Goal: Navigation & Orientation: Understand site structure

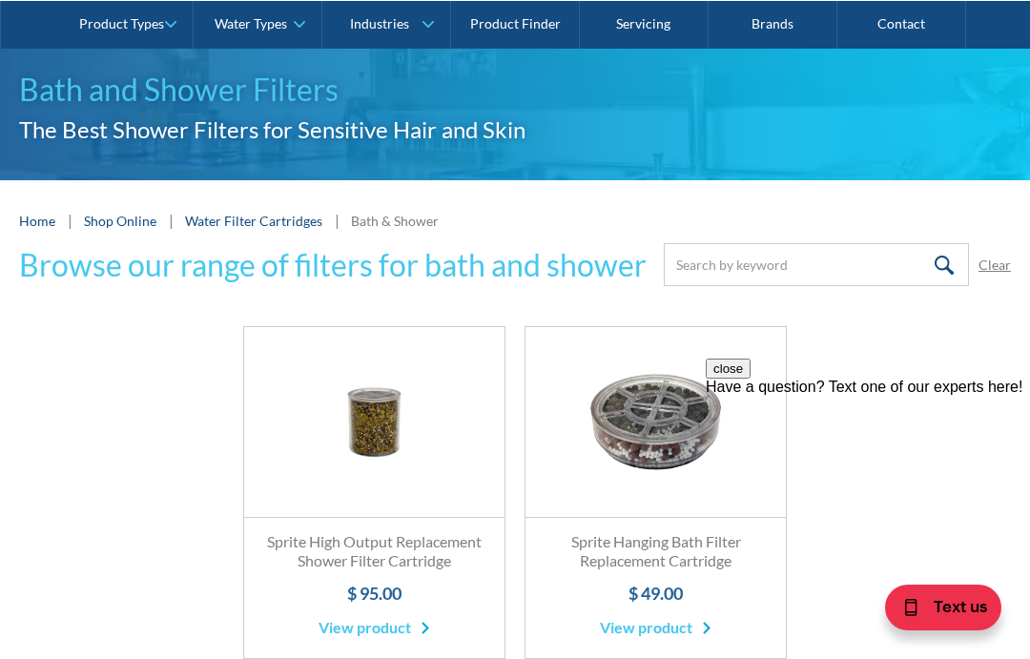
scroll to position [177, 0]
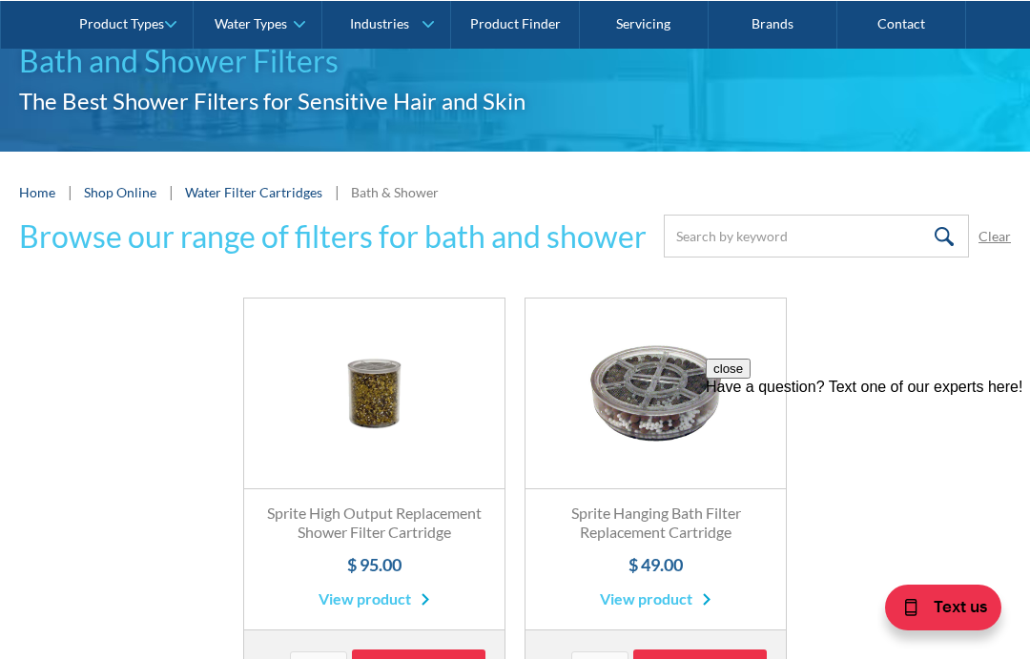
click at [333, 526] on h3 "Sprite High Output Replacement Shower Filter Cartridge" at bounding box center [374, 524] width 222 height 40
click at [353, 602] on link "View product" at bounding box center [375, 599] width 112 height 23
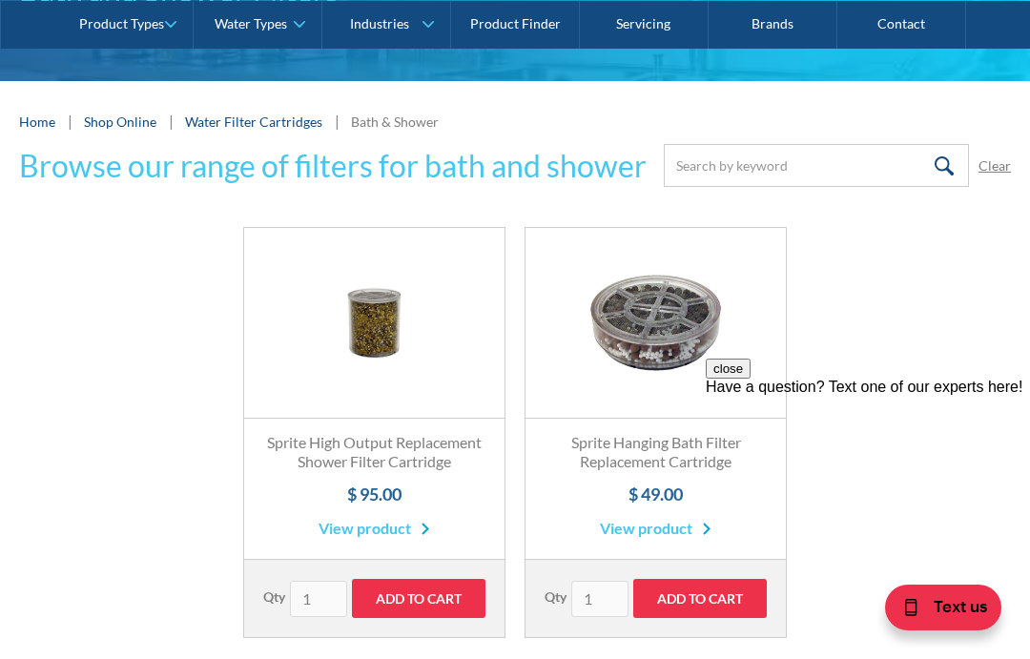
click at [675, 448] on h3 "Sprite Hanging Bath Filter Replacement Cartridge" at bounding box center [656, 453] width 222 height 40
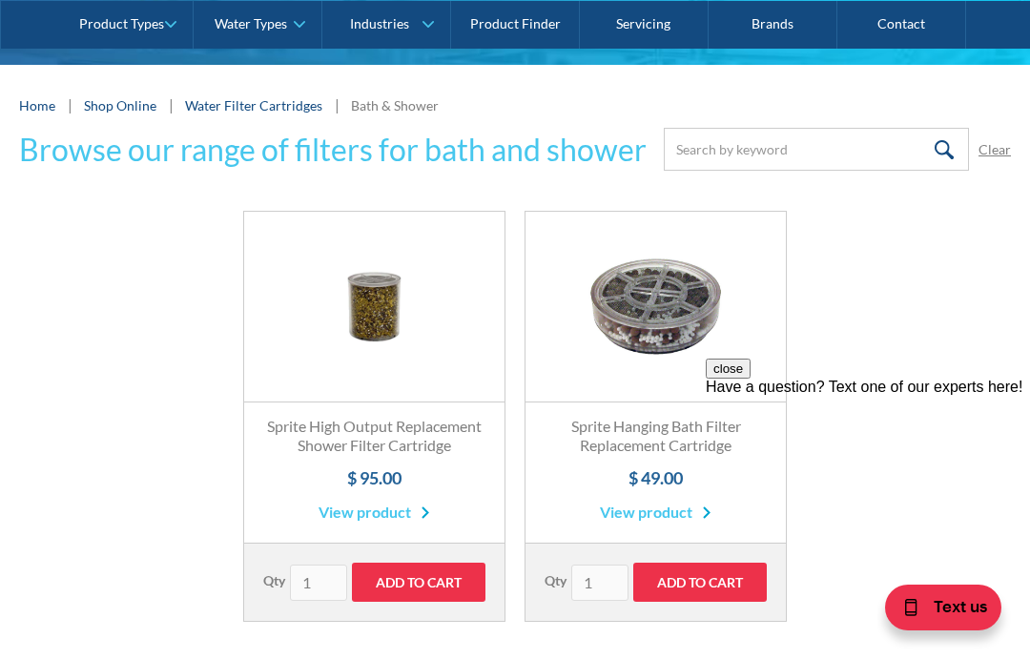
scroll to position [267, 0]
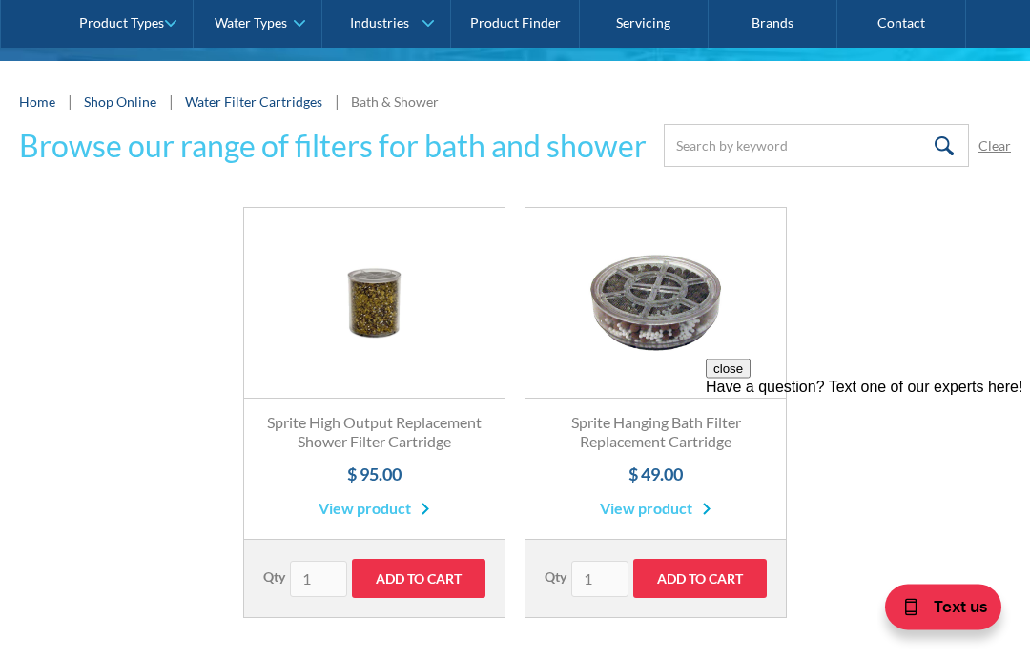
click at [677, 514] on link "View product" at bounding box center [656, 509] width 112 height 23
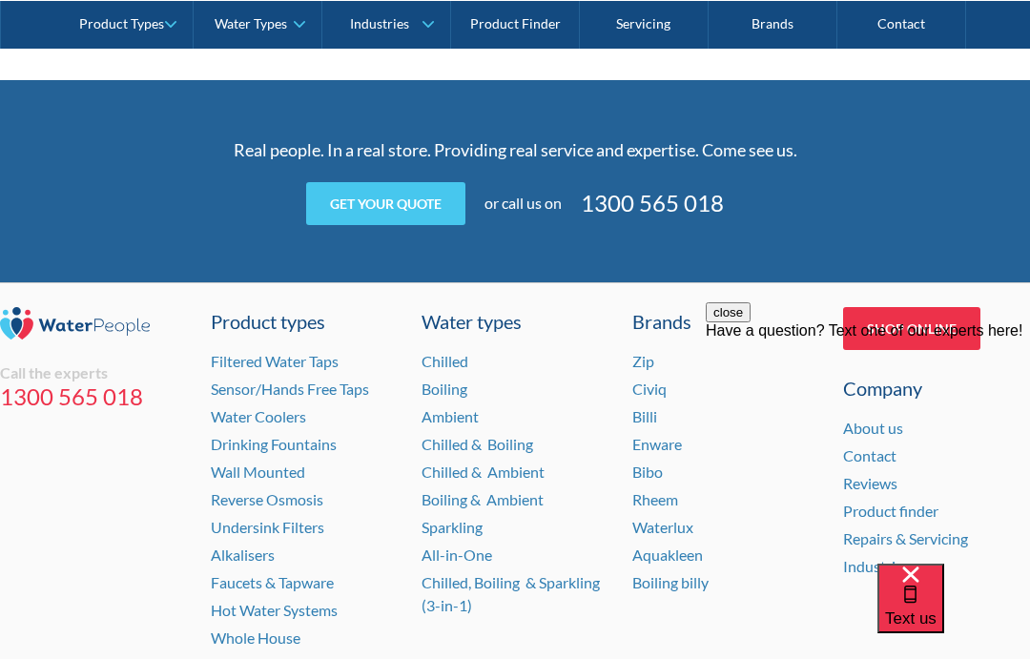
scroll to position [1386, 0]
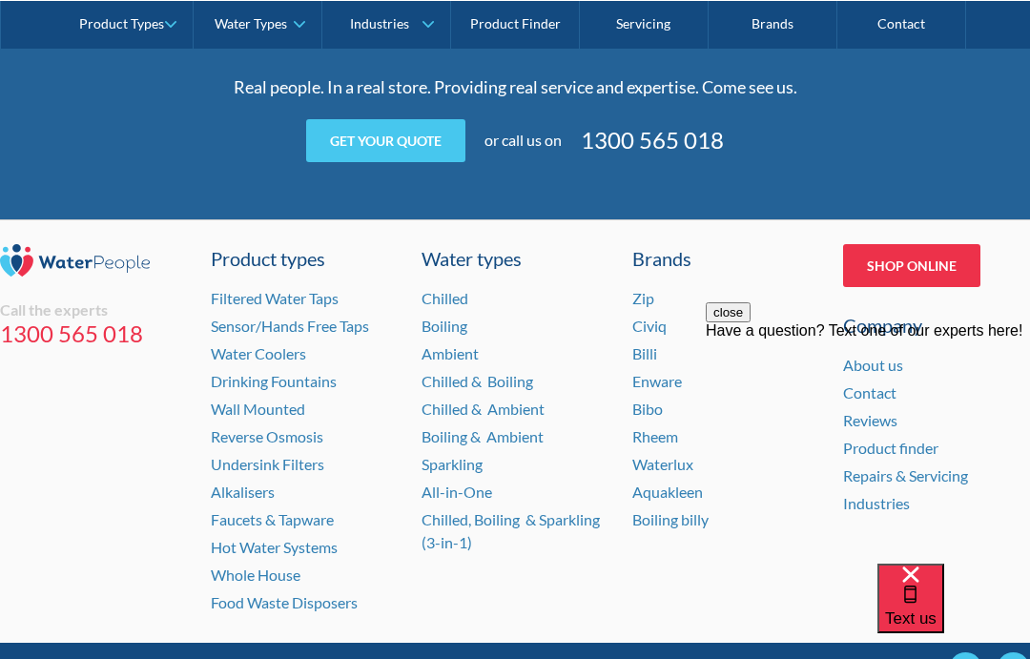
click at [285, 566] on link "Whole House" at bounding box center [256, 575] width 90 height 18
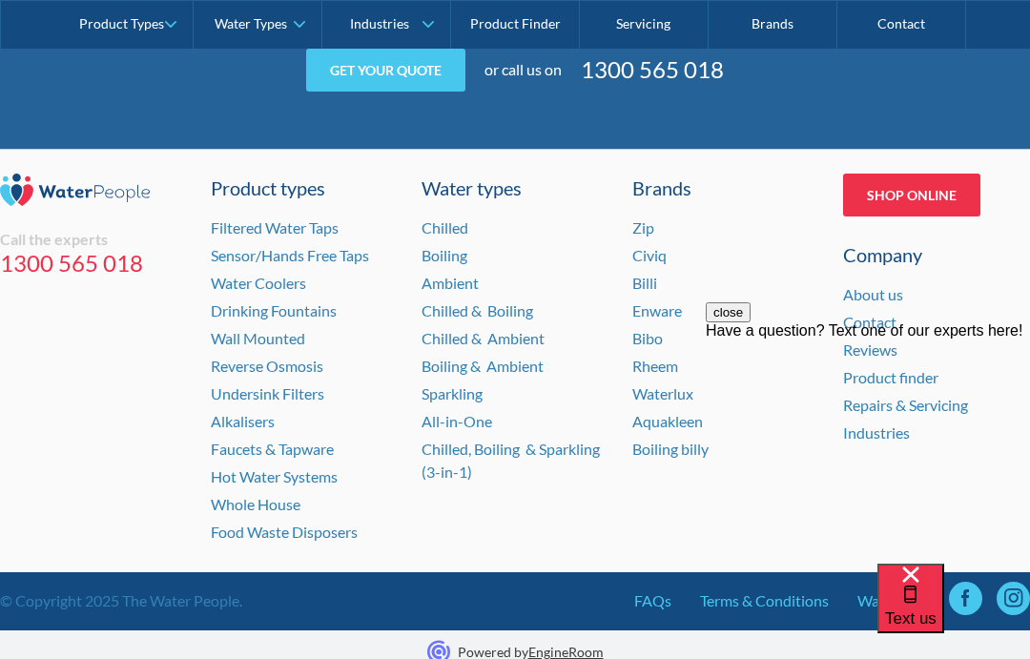
click at [318, 468] on link "Hot Water Systems" at bounding box center [274, 477] width 127 height 18
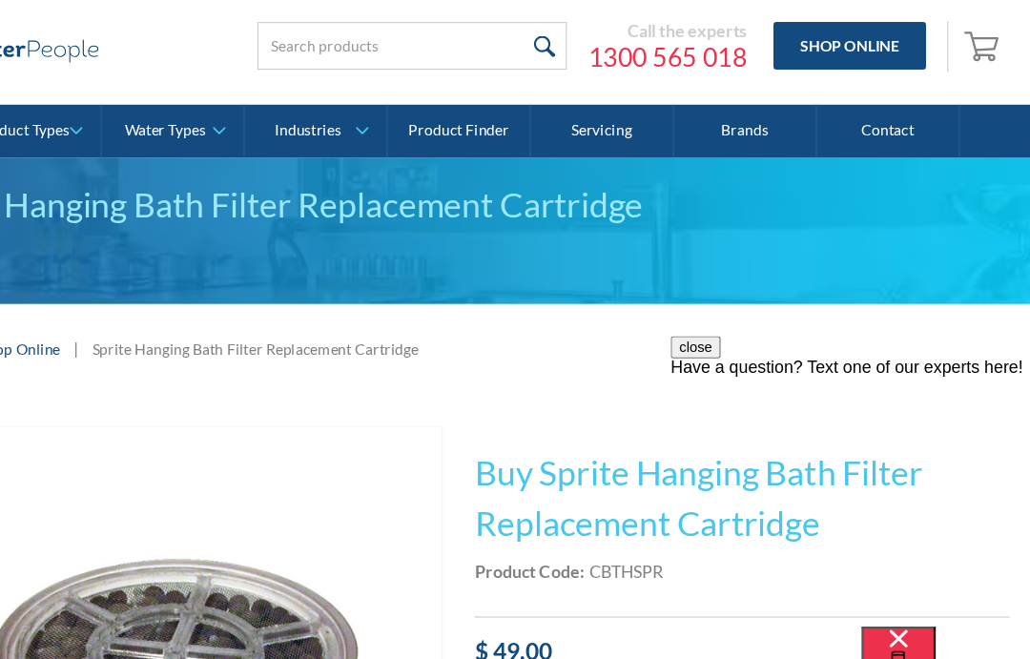
scroll to position [0, 0]
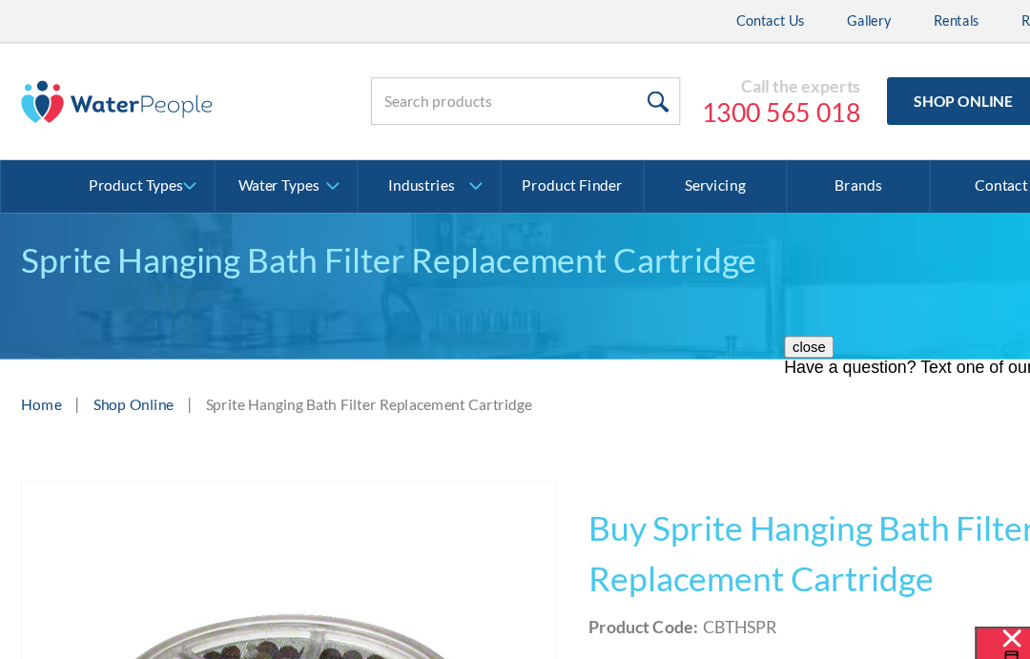
click at [355, 167] on div "Industries" at bounding box center [379, 167] width 59 height 16
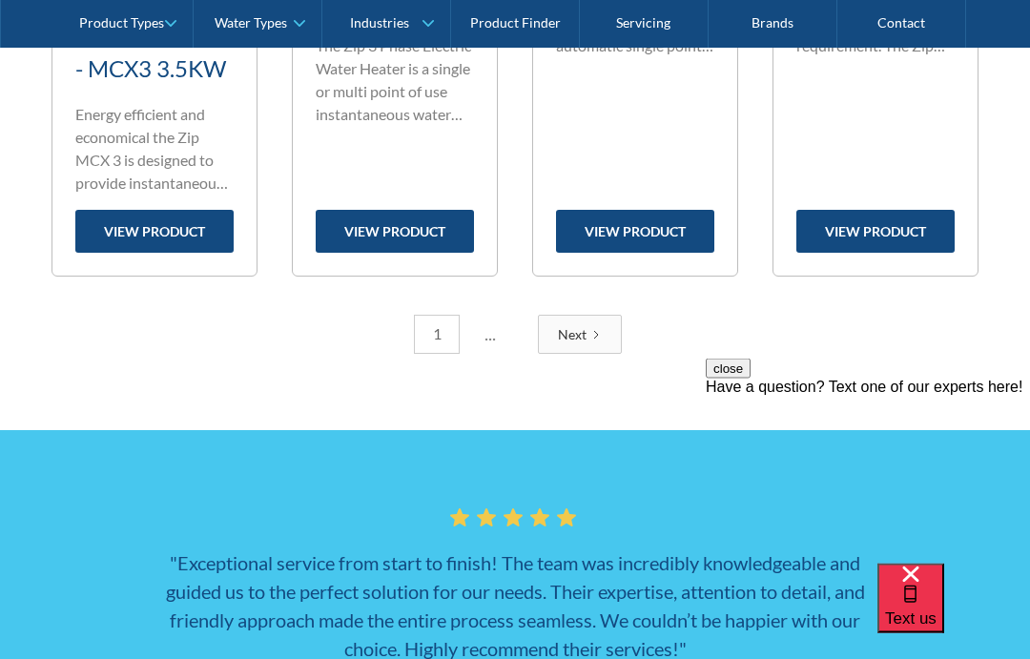
scroll to position [3444, 0]
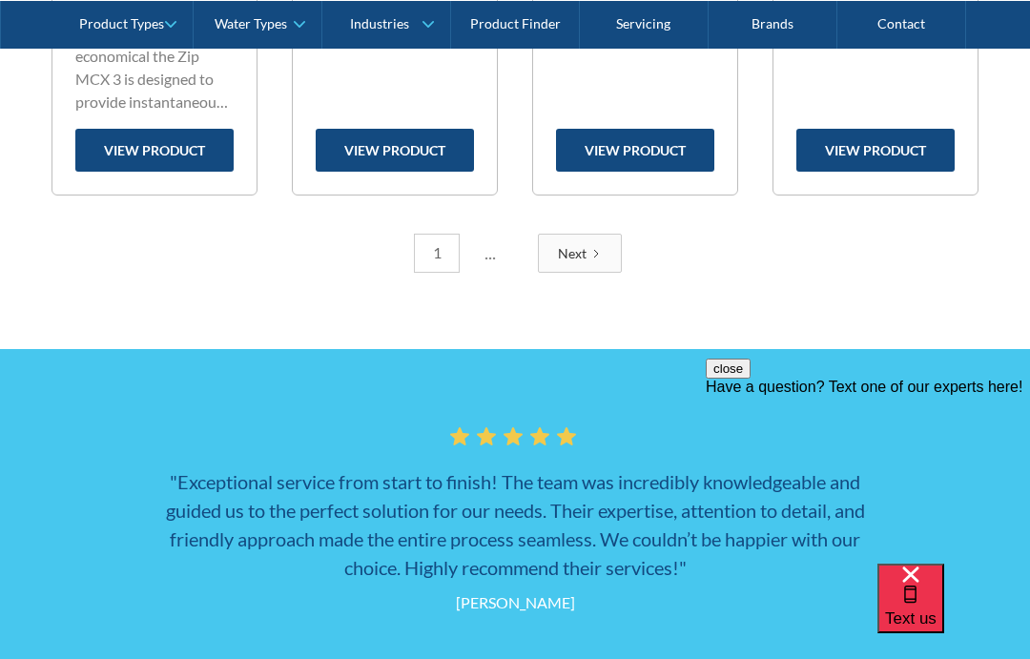
click at [583, 263] on div "Next" at bounding box center [572, 253] width 29 height 20
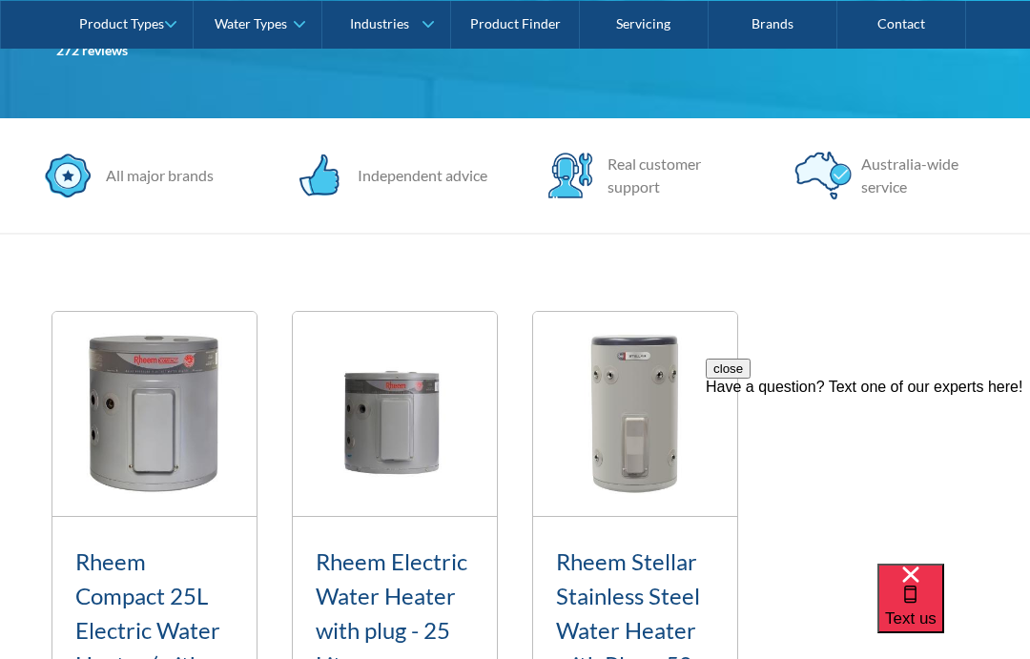
scroll to position [538, 0]
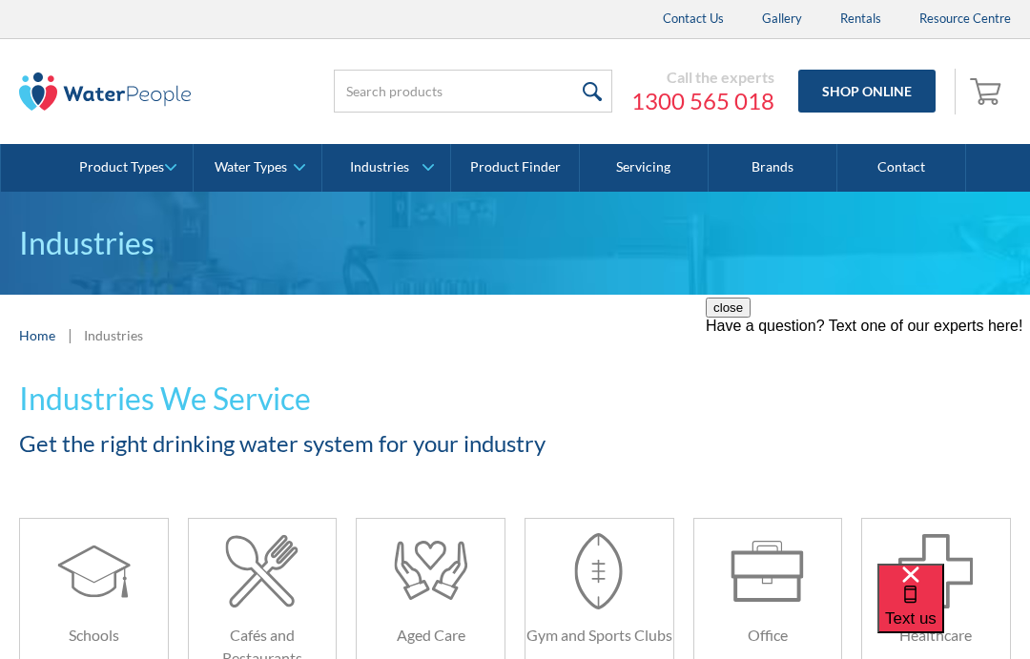
click at [305, 172] on link "Water Types" at bounding box center [258, 168] width 128 height 48
